Goal: Task Accomplishment & Management: Complete application form

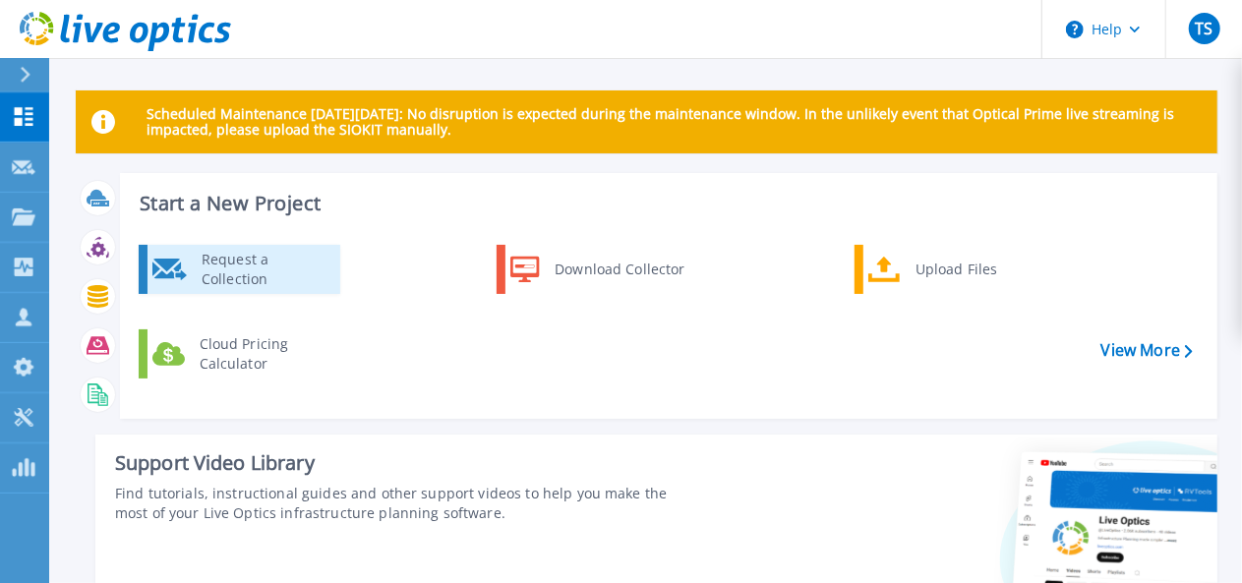
click at [183, 277] on icon at bounding box center [169, 270] width 34 height 22
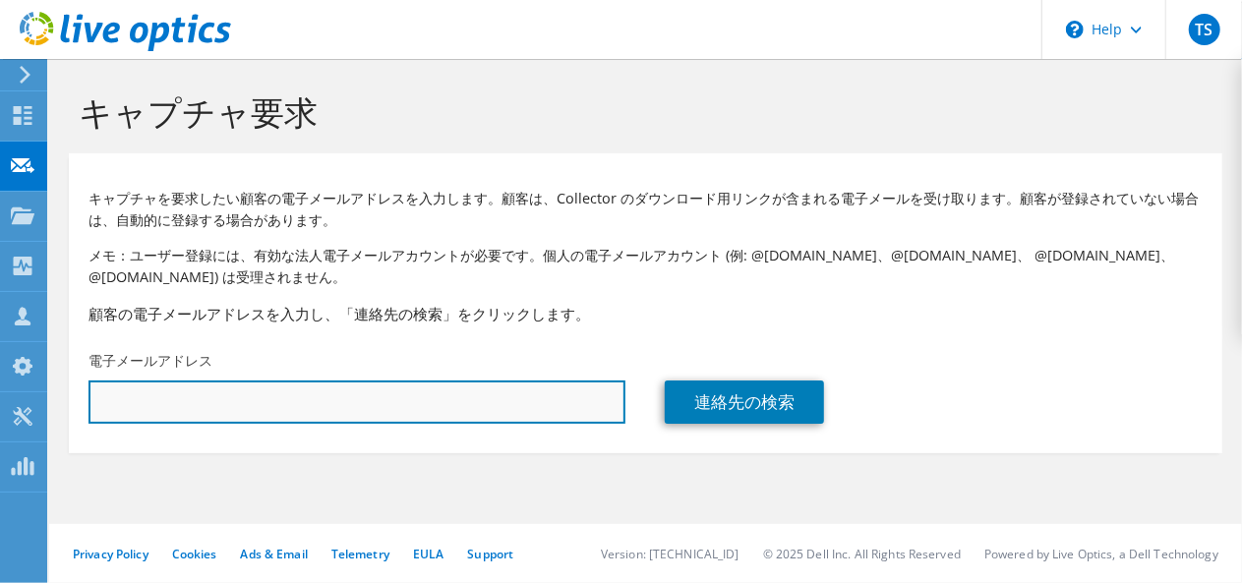
click at [401, 403] on input "text" at bounding box center [356, 401] width 537 height 43
click at [488, 398] on input "text" at bounding box center [356, 401] width 537 height 43
paste input "k-mizuno@e-jps.net"
type input "k-mizuno@e-jps.net"
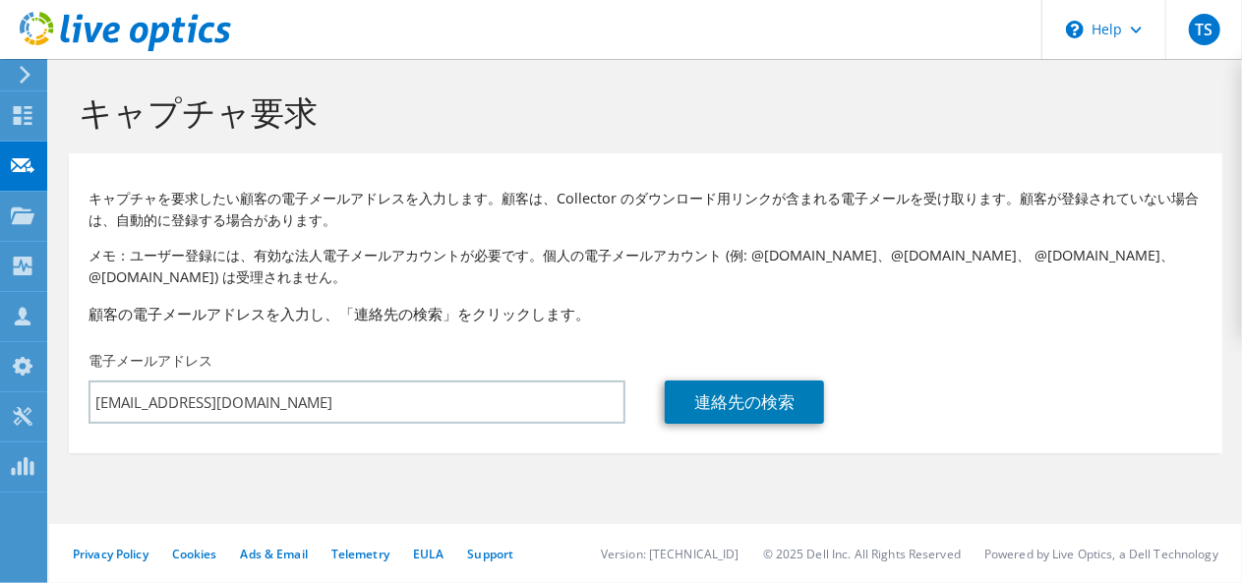
click at [686, 323] on h3 "顧客の電子メールアドレスを入力し、「連絡先の検索」をクリックします。" at bounding box center [645, 314] width 1114 height 22
click at [732, 408] on link "連絡先の検索" at bounding box center [744, 401] width 159 height 43
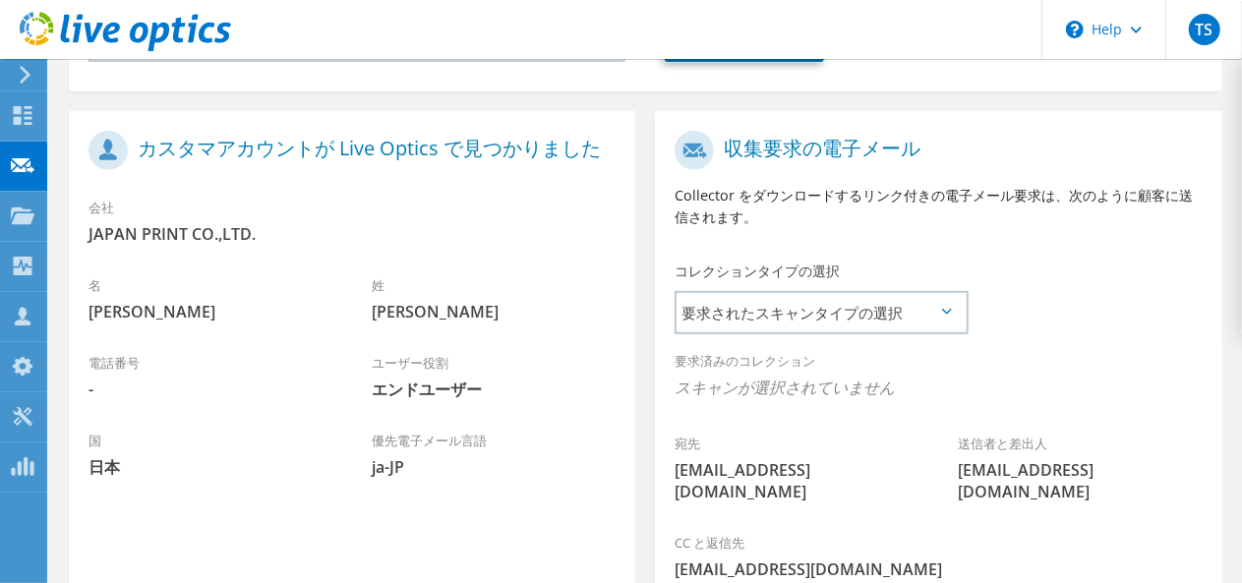
scroll to position [559, 0]
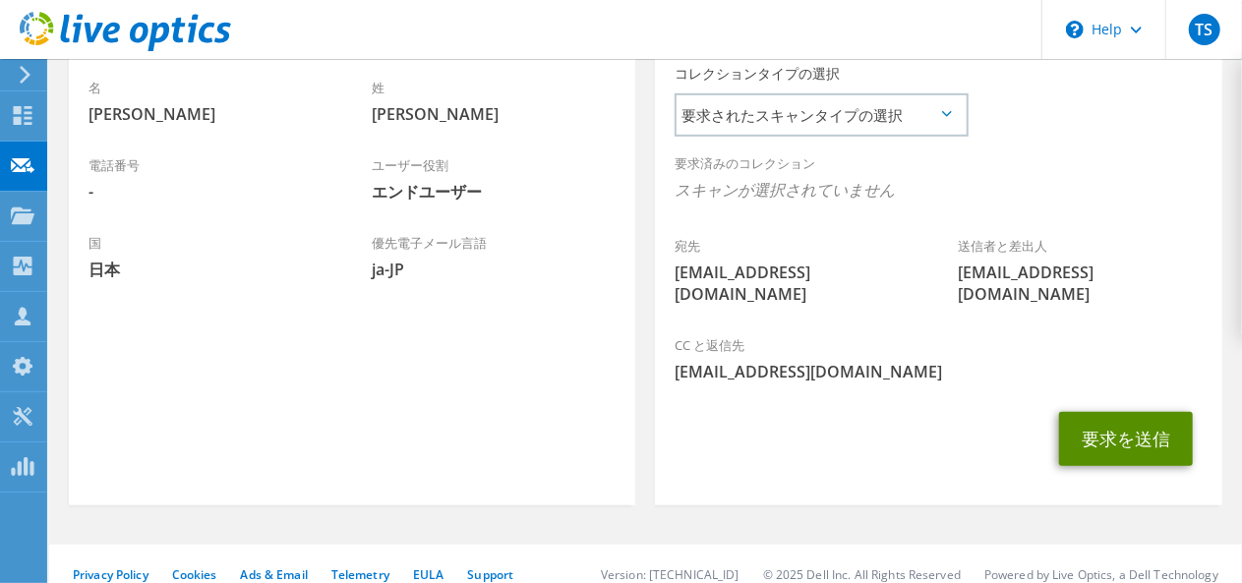
click at [1116, 421] on button "要求を送信" at bounding box center [1126, 439] width 134 height 54
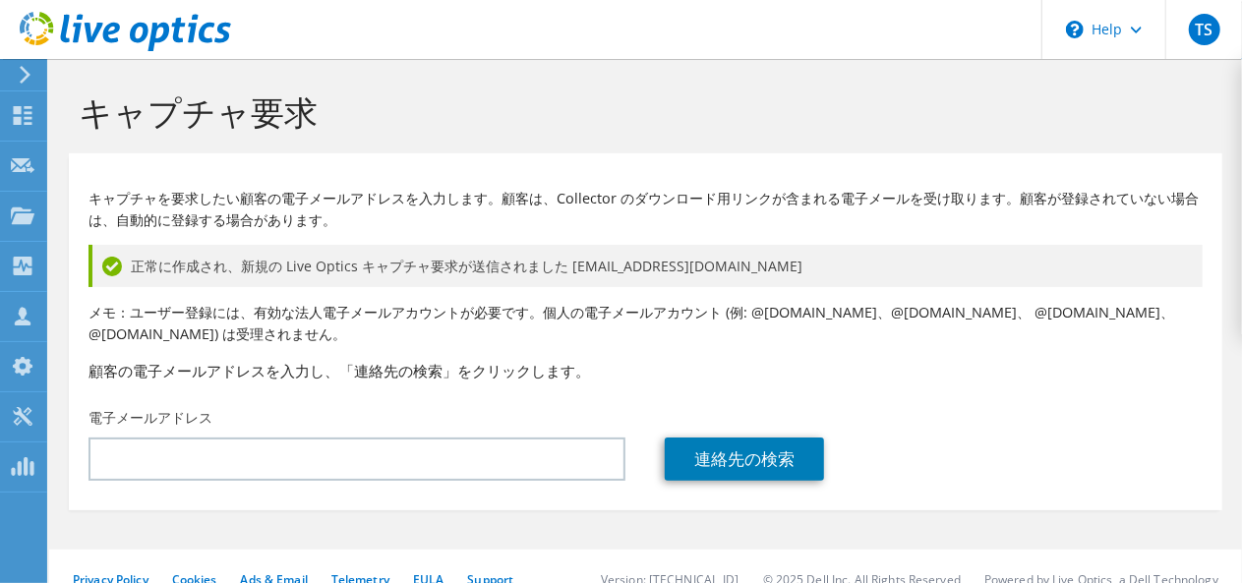
scroll to position [26, 0]
